Goal: Transaction & Acquisition: Purchase product/service

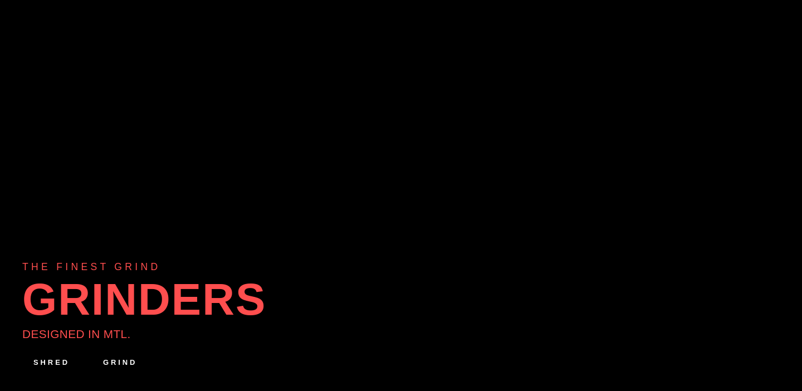
scroll to position [183, 0]
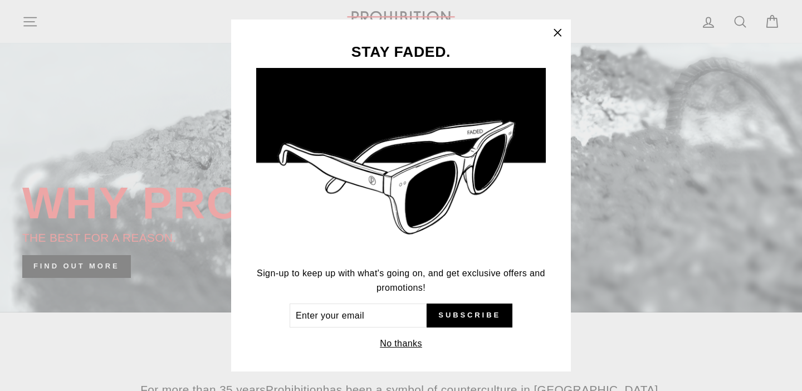
click at [559, 33] on icon "button" at bounding box center [558, 33] width 16 height 16
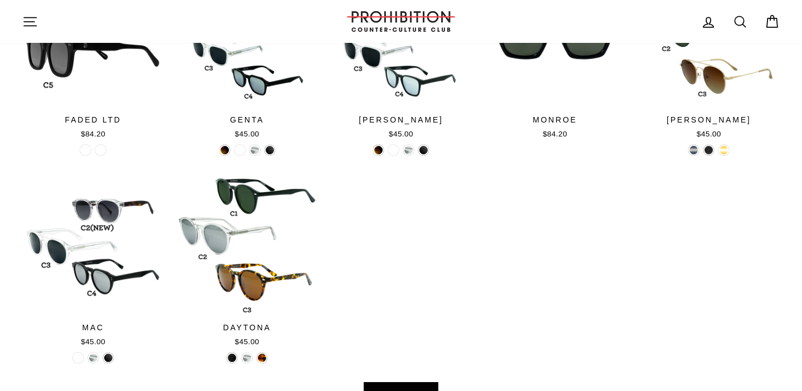
scroll to position [922, 0]
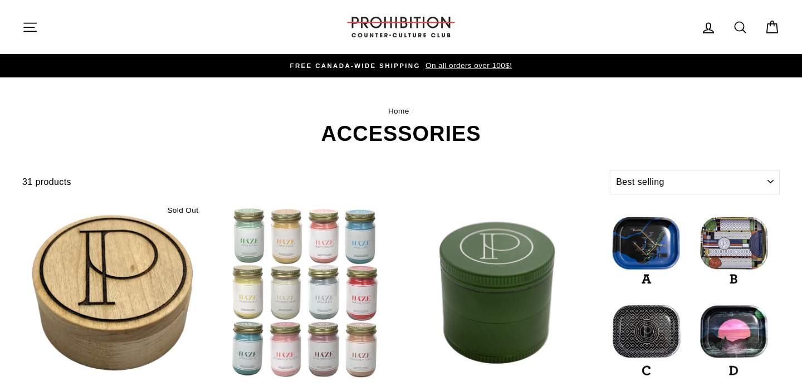
select select "best-selling"
click at [28, 28] on icon "button" at bounding box center [30, 27] width 16 height 16
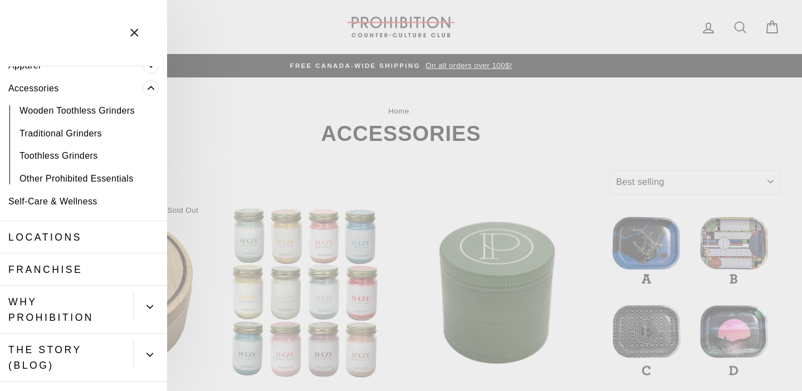
scroll to position [120, 0]
click at [84, 181] on link "Other Prohibited Essentials" at bounding box center [83, 180] width 167 height 23
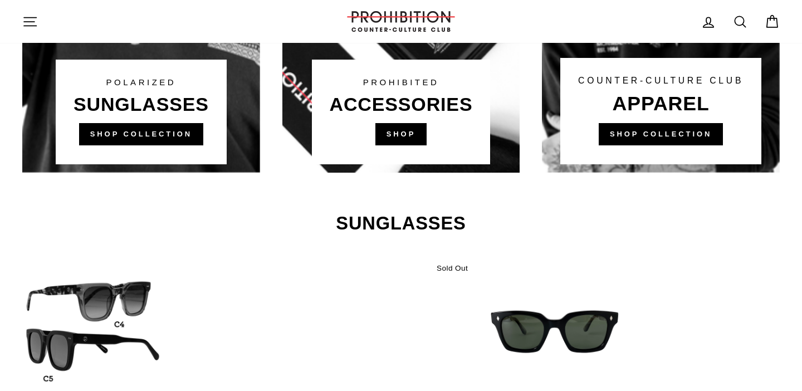
scroll to position [935, 0]
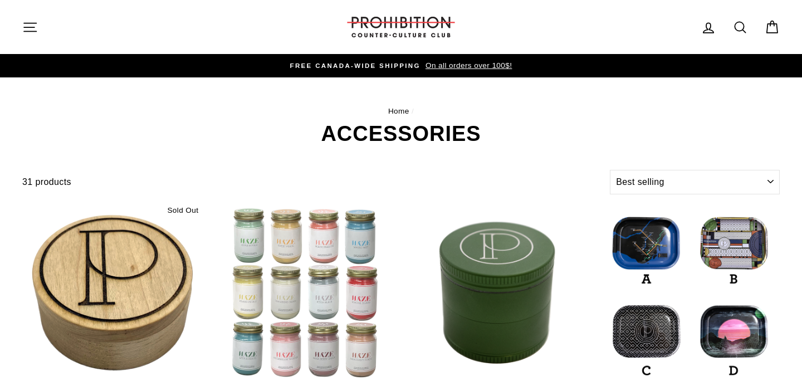
select select "best-selling"
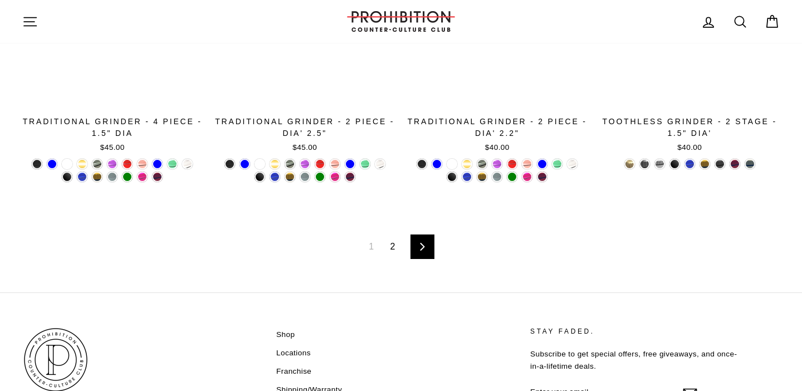
scroll to position [1933, 0]
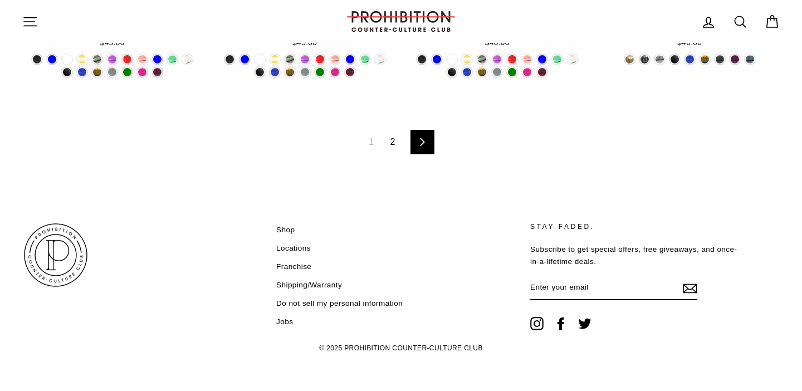
click at [417, 138] on link "Next" at bounding box center [422, 142] width 24 height 25
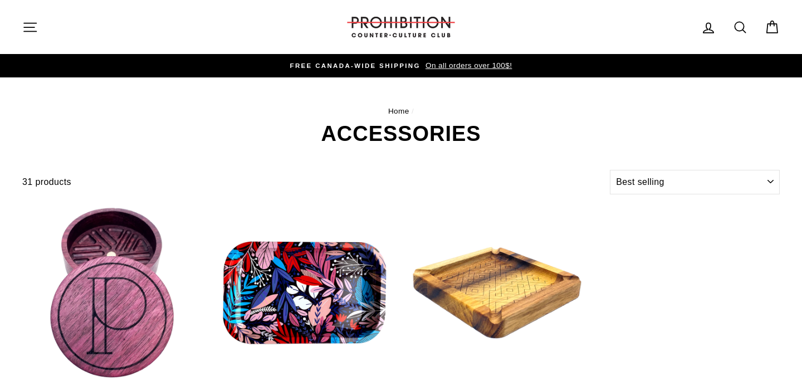
select select "best-selling"
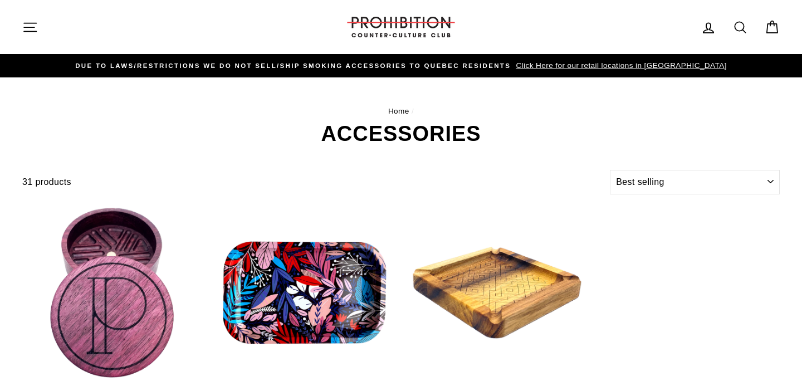
click at [742, 27] on icon at bounding box center [740, 27] width 16 height 16
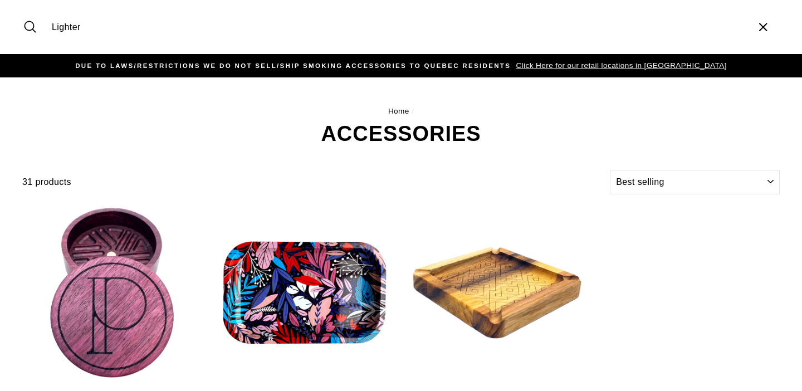
type input "Lighter"
click at [22, 8] on button "Search" at bounding box center [34, 26] width 24 height 37
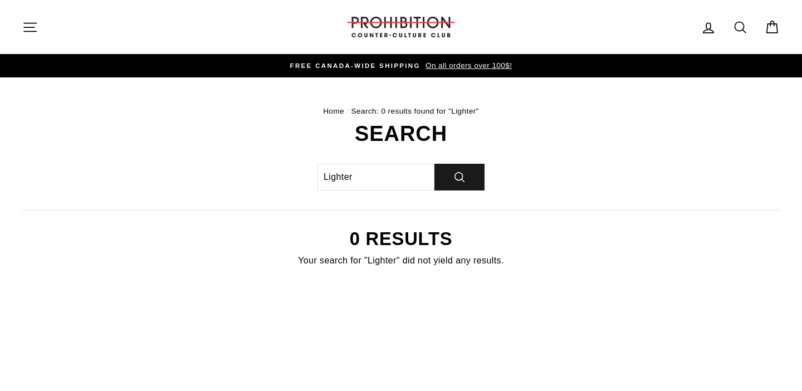
click at [453, 174] on icon "submit" at bounding box center [459, 176] width 13 height 13
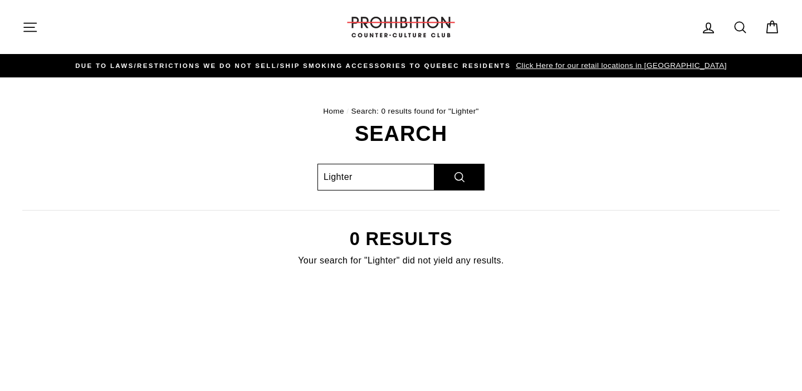
drag, startPoint x: 370, startPoint y: 183, endPoint x: 310, endPoint y: 178, distance: 60.4
click at [310, 178] on div "Search Lighter Search 0 results Your search for "Lighter" did not yield any res…" at bounding box center [395, 209] width 770 height 173
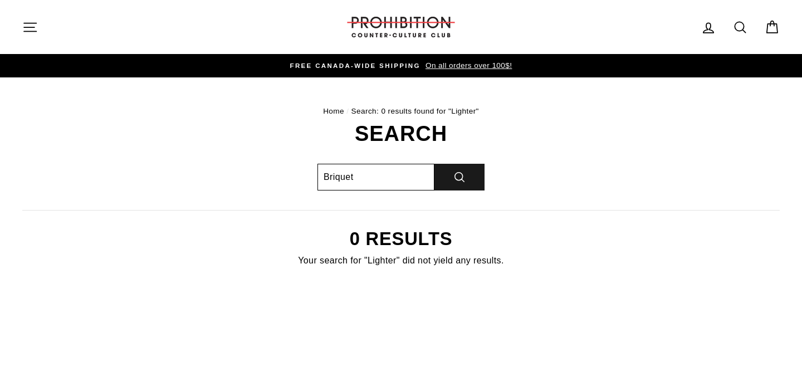
type input "Briquet"
click at [466, 181] on button "Search" at bounding box center [459, 177] width 50 height 27
click at [466, 180] on icon "submit" at bounding box center [459, 176] width 13 height 13
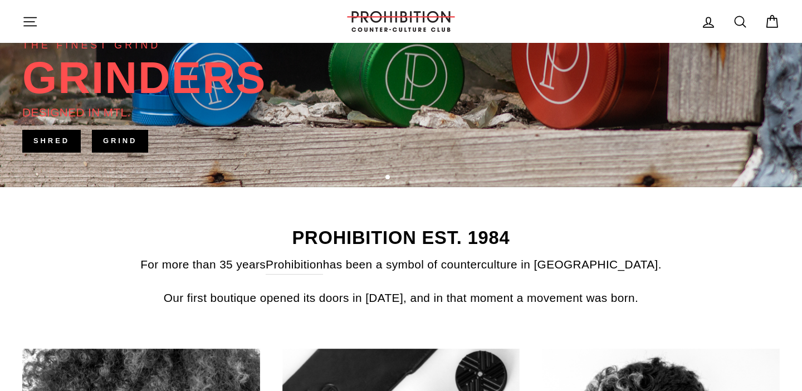
scroll to position [548, 0]
